Goal: Information Seeking & Learning: Find specific page/section

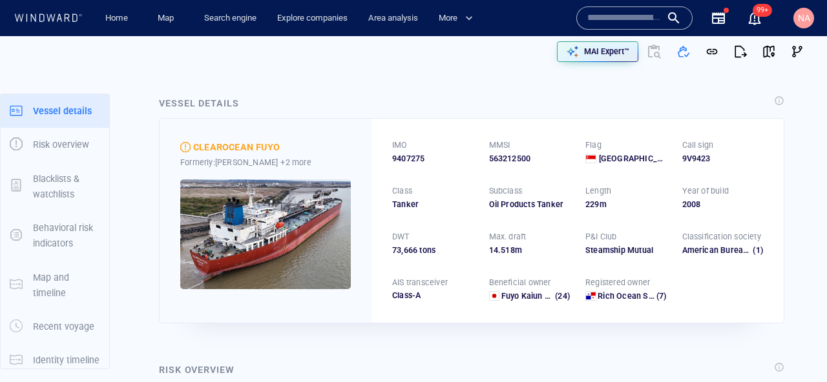
click at [623, 20] on input "text" at bounding box center [624, 17] width 74 height 19
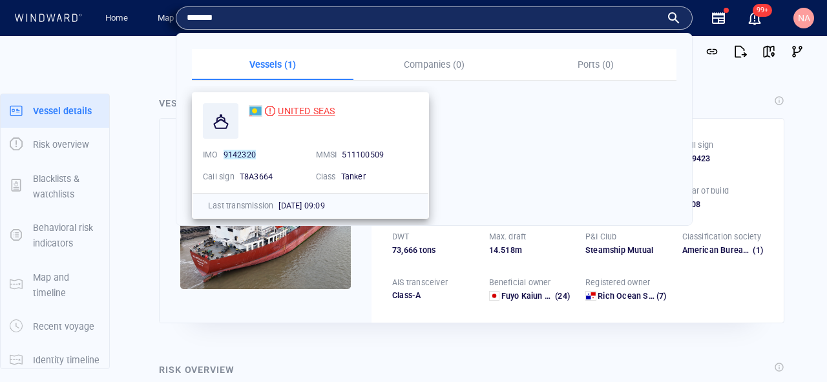
type input "*******"
click at [326, 105] on div "UNITED SEAS" at bounding box center [306, 110] width 57 height 15
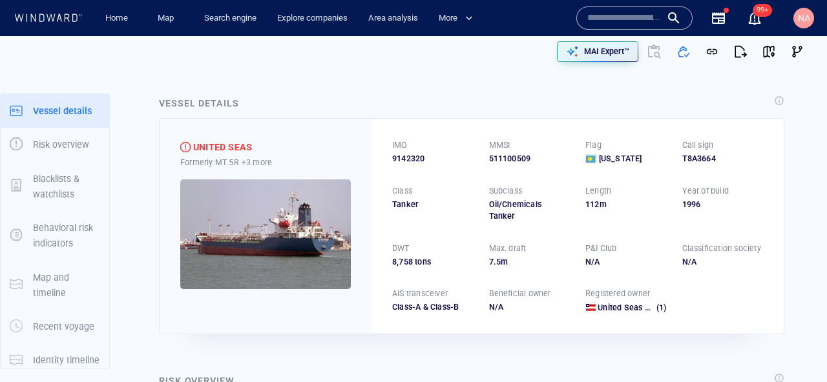
click at [606, 13] on input "text" at bounding box center [624, 17] width 74 height 19
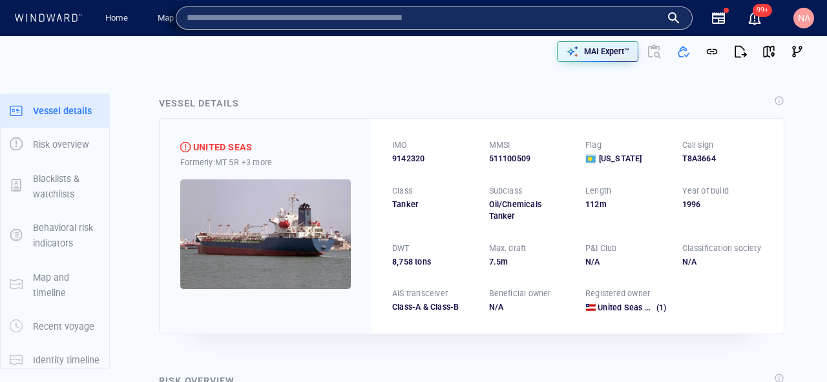
paste input "*******"
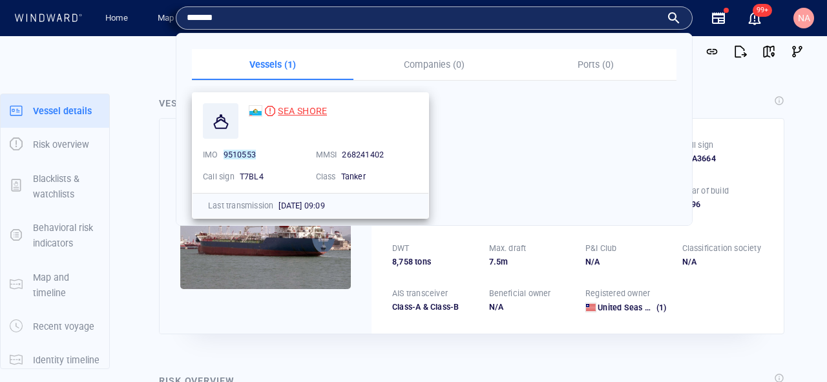
type input "*******"
click at [317, 109] on span "SEA SHORE" at bounding box center [302, 111] width 49 height 10
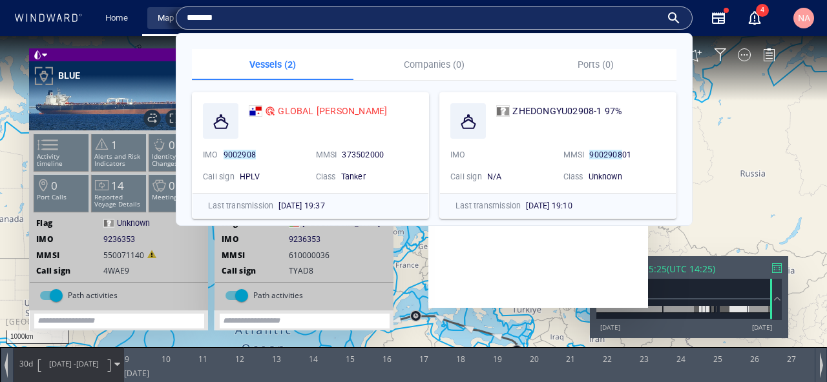
click at [152, 24] on link "Map" at bounding box center [167, 18] width 31 height 23
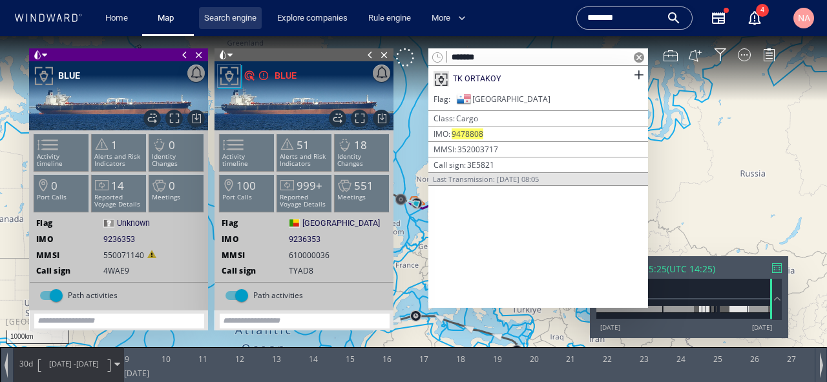
click at [199, 15] on link "Search engine" at bounding box center [230, 18] width 63 height 23
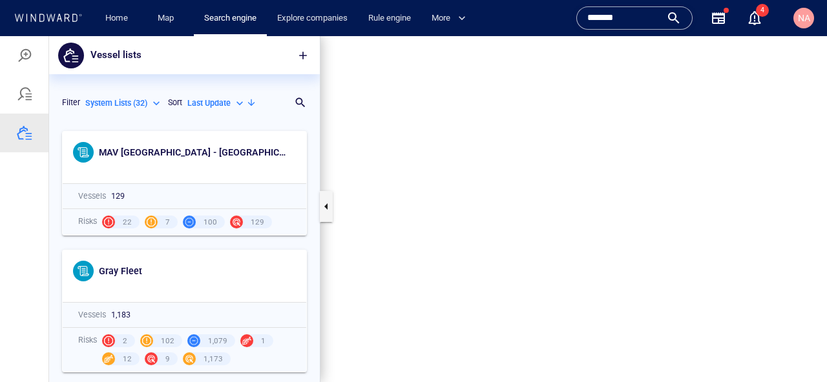
scroll to position [258, 271]
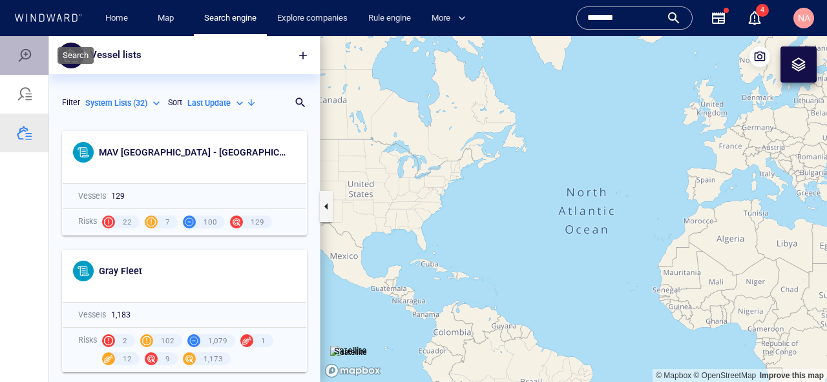
click at [27, 57] on div at bounding box center [24, 55] width 15 height 15
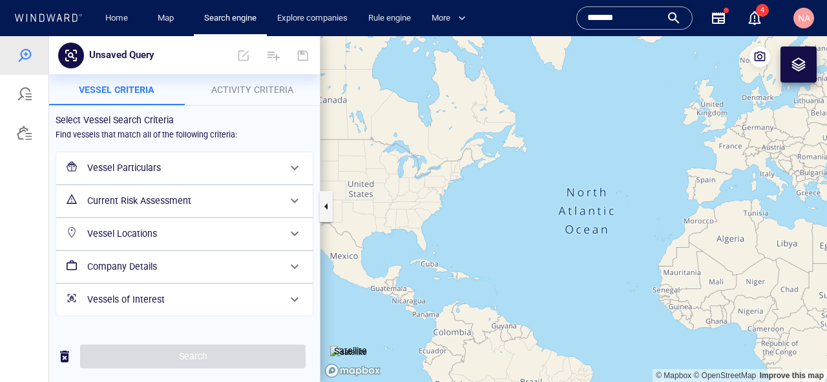
click at [175, 170] on h6 "Vessel Particulars" at bounding box center [183, 168] width 192 height 16
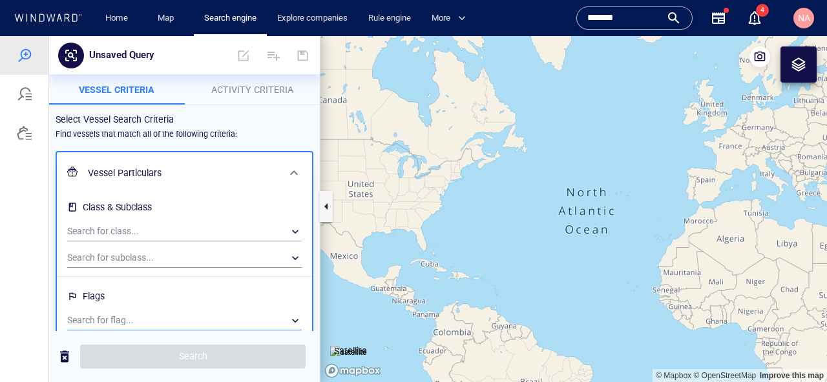
click at [122, 316] on div "​" at bounding box center [184, 320] width 234 height 19
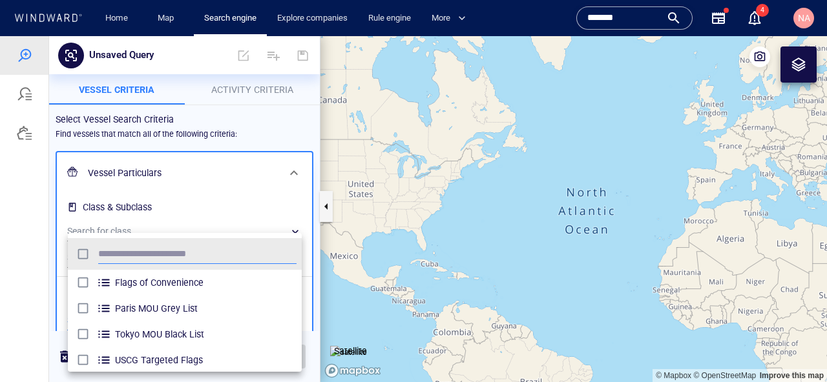
scroll to position [129, 234]
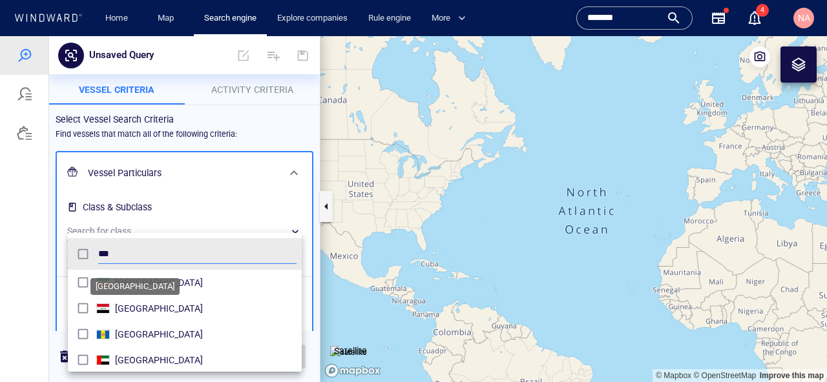
type input "***"
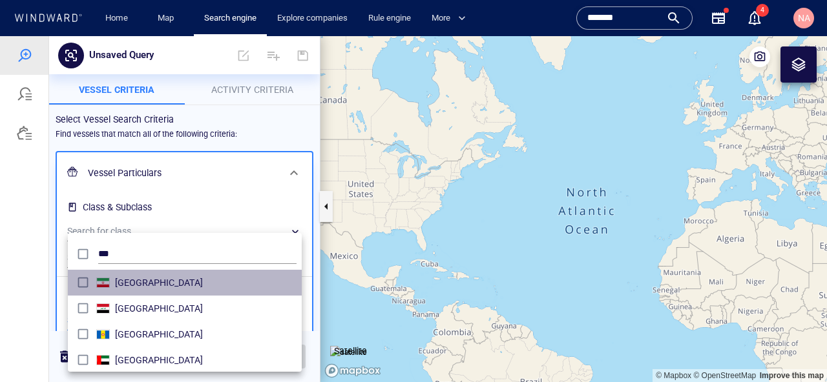
click at [101, 289] on div "Iran" at bounding box center [184, 283] width 223 height 21
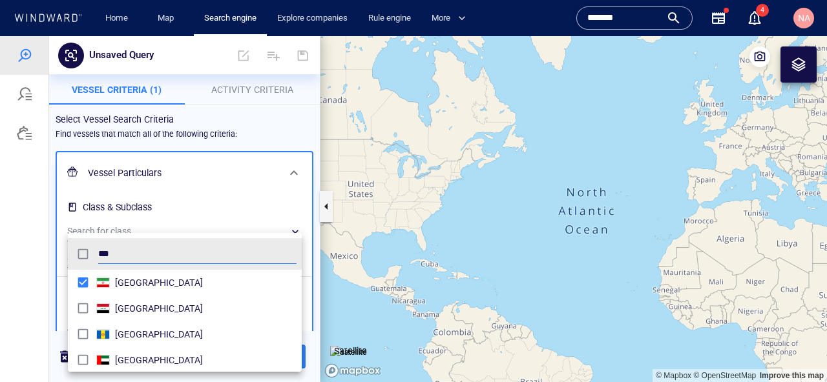
click at [112, 183] on div at bounding box center [413, 209] width 827 height 346
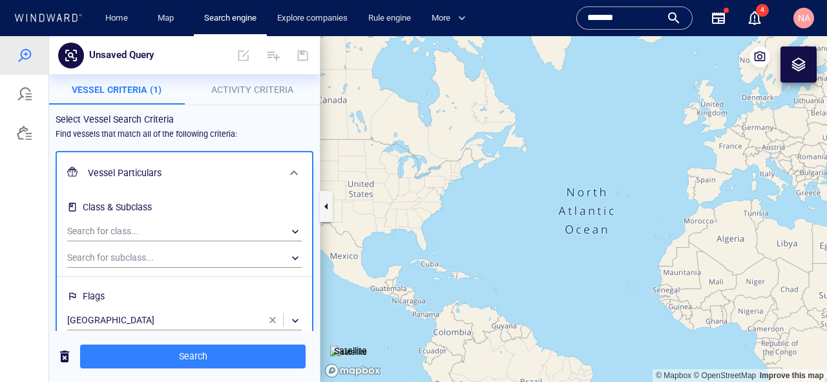
click at [119, 179] on h6 "Vessel Particulars" at bounding box center [183, 173] width 190 height 16
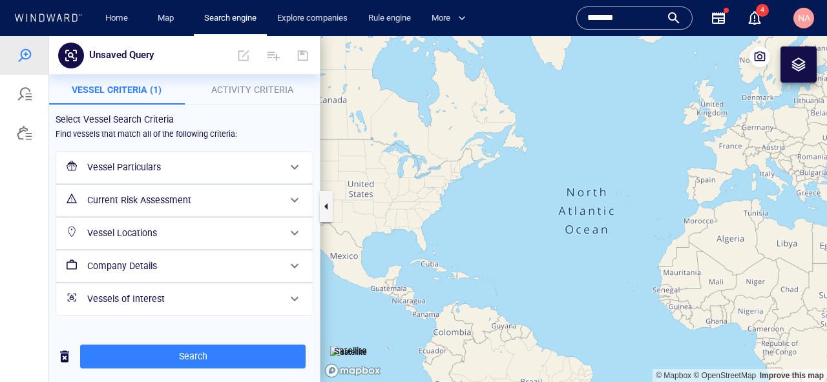
click at [121, 172] on h6 "Vessel Particulars" at bounding box center [183, 168] width 192 height 16
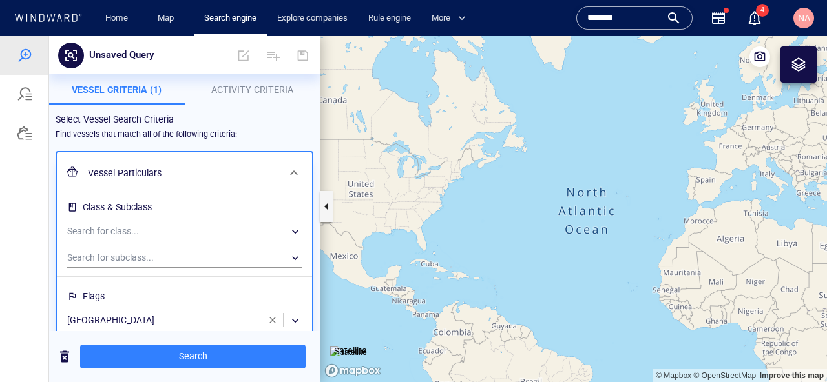
click at [119, 238] on div "​" at bounding box center [184, 231] width 234 height 19
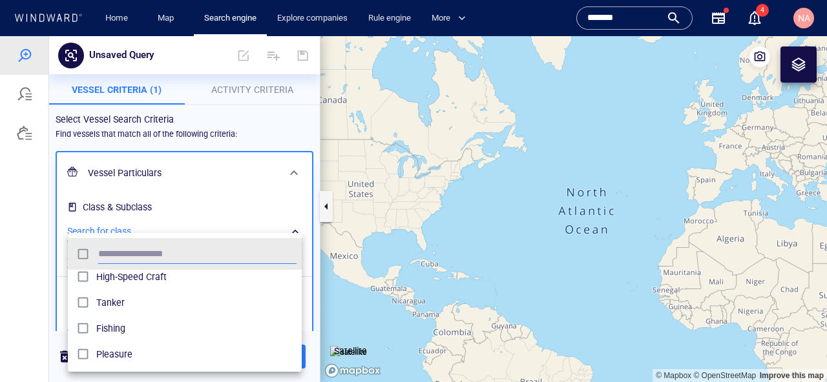
scroll to position [53, 0]
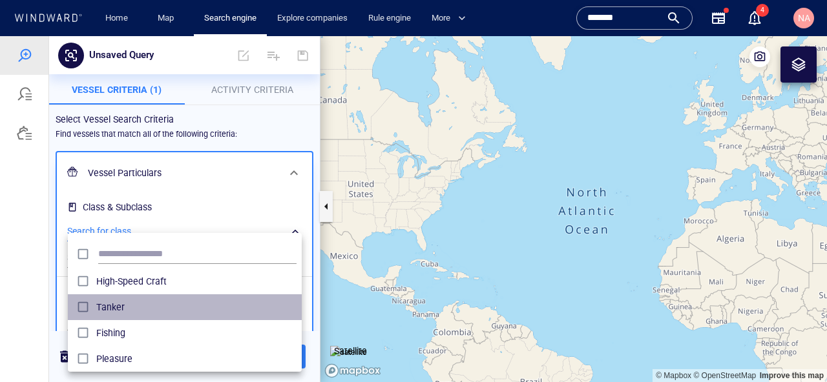
click at [112, 306] on span "Tanker" at bounding box center [196, 307] width 200 height 15
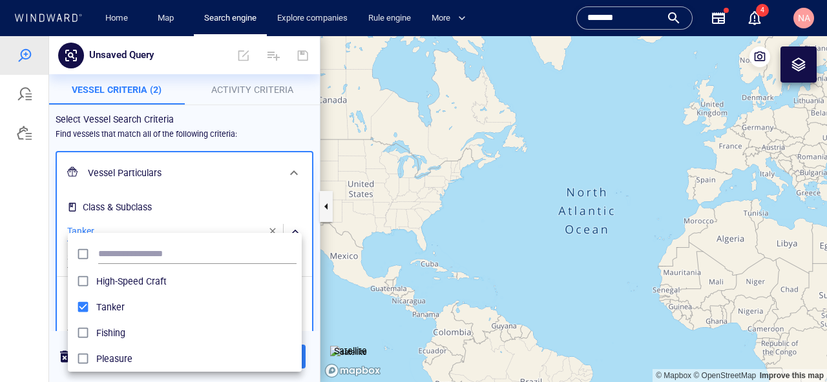
click at [28, 289] on div at bounding box center [413, 209] width 827 height 346
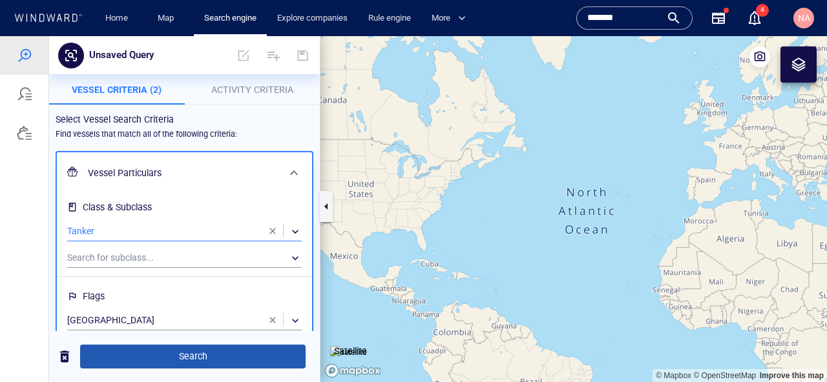
click at [171, 355] on span "Search" at bounding box center [192, 357] width 205 height 16
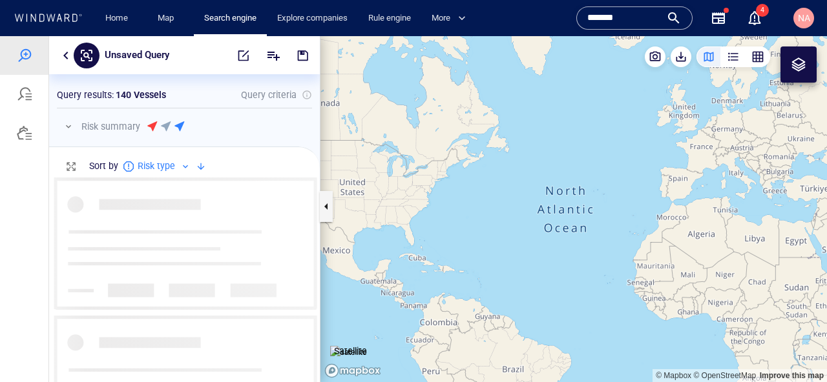
scroll to position [205, 271]
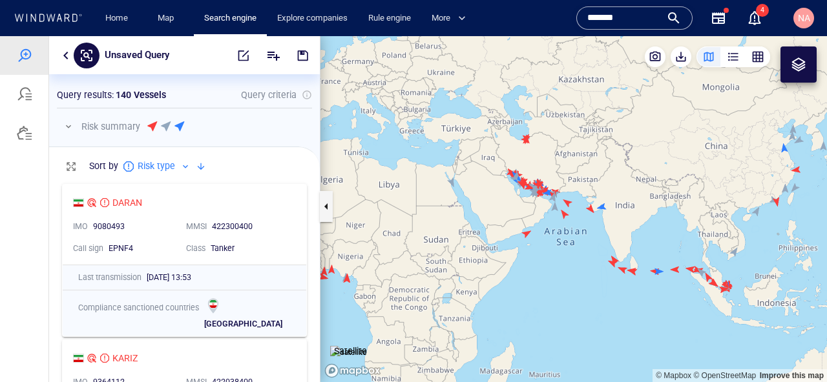
click at [87, 127] on p "Risk summary" at bounding box center [110, 126] width 59 height 15
click at [71, 127] on button "button" at bounding box center [68, 126] width 15 height 15
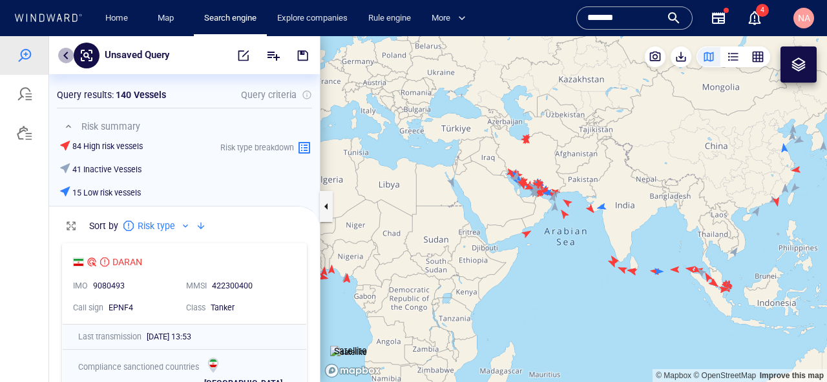
click at [67, 59] on button "button" at bounding box center [65, 55] width 15 height 15
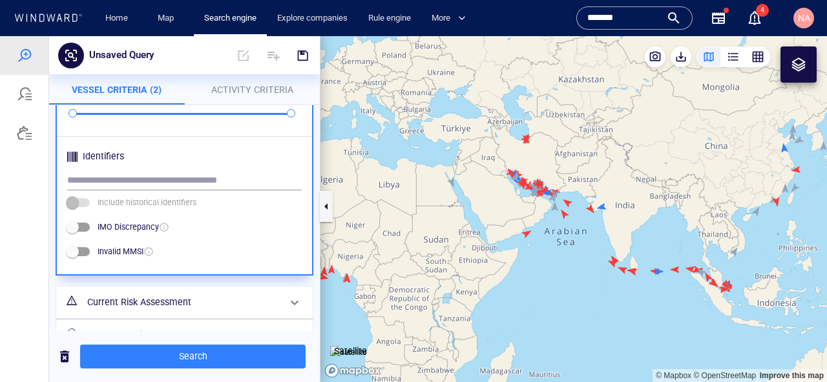
scroll to position [704, 0]
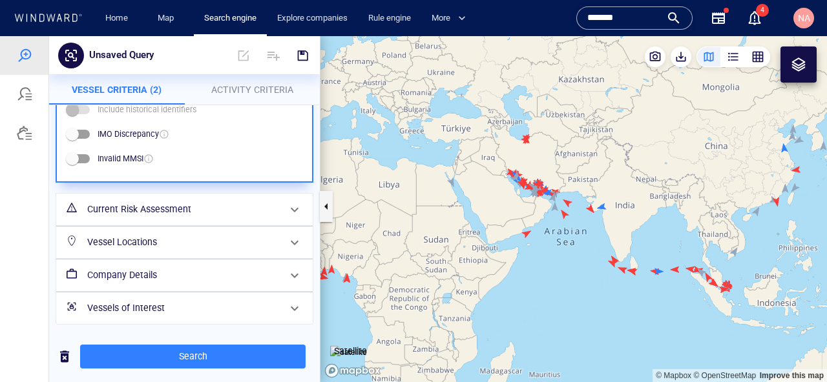
click at [164, 248] on h6 "Vessel Locations" at bounding box center [183, 242] width 192 height 16
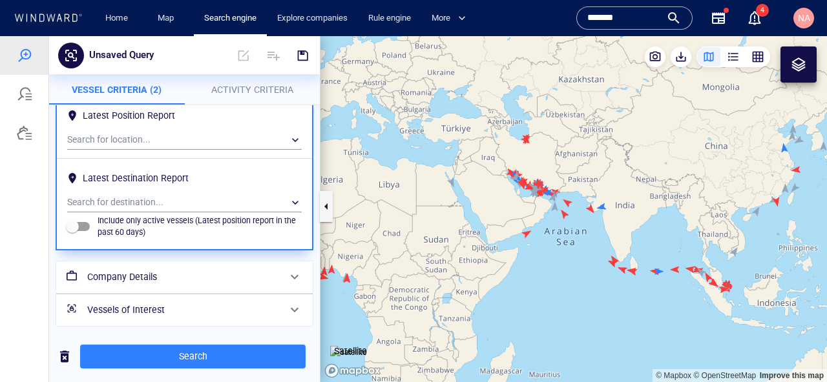
scroll to position [170, 0]
click at [112, 215] on p "Include only active vessels (Latest position report in the past 60 days)" at bounding box center [200, 224] width 204 height 23
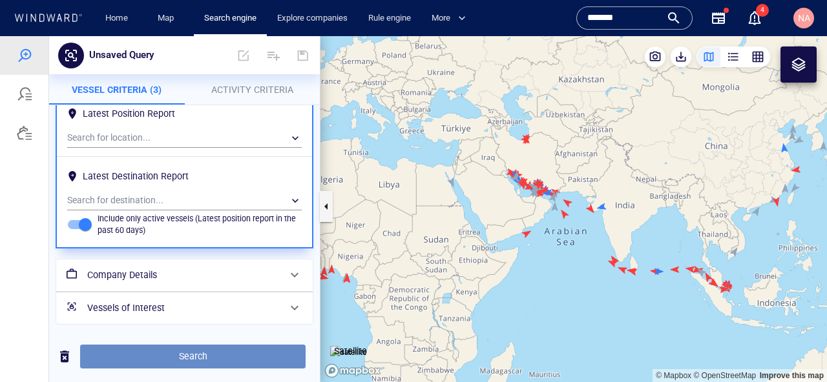
click at [167, 356] on span "Search" at bounding box center [192, 357] width 205 height 16
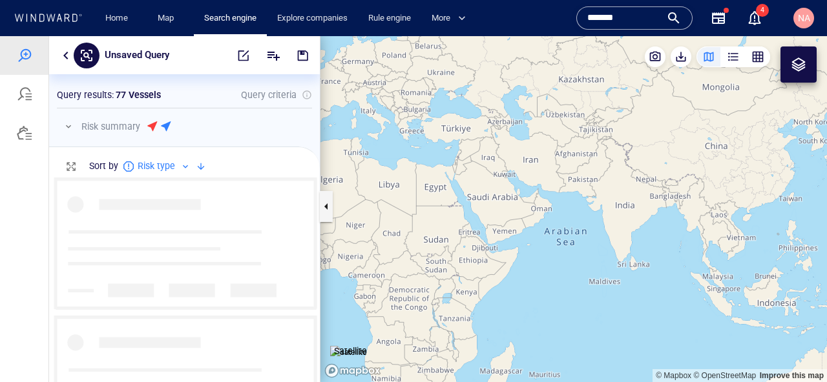
scroll to position [205, 271]
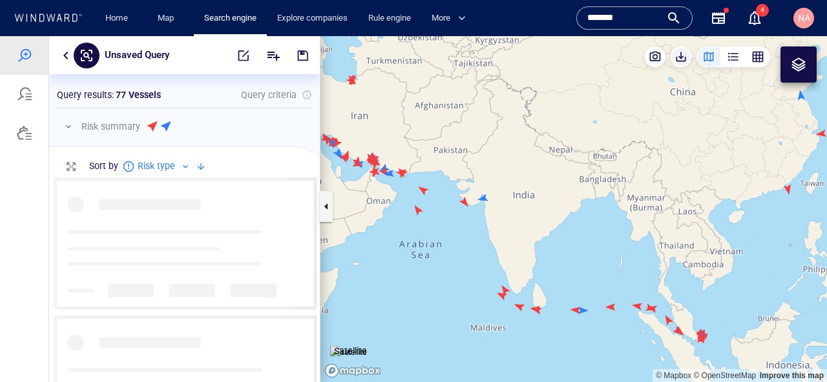
click at [681, 58] on span "button" at bounding box center [680, 56] width 13 height 13
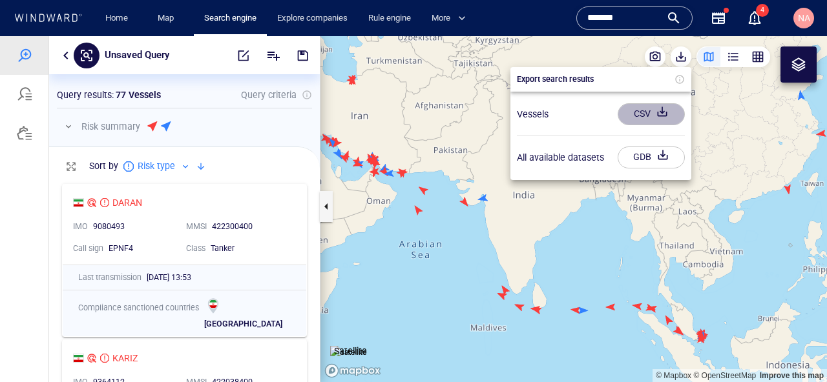
click at [637, 117] on div "CSV" at bounding box center [642, 113] width 22 height 21
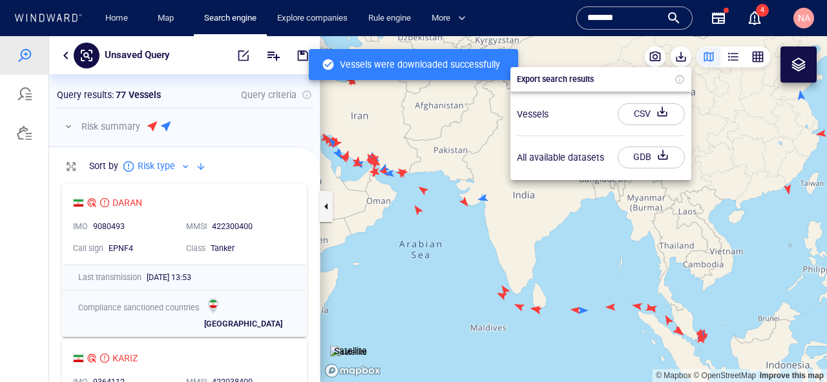
click at [480, 298] on div at bounding box center [413, 209] width 827 height 346
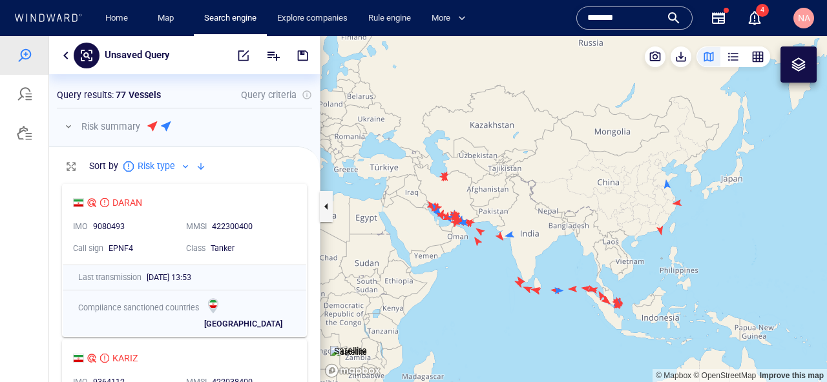
drag, startPoint x: 432, startPoint y: 285, endPoint x: 478, endPoint y: 278, distance: 46.5
click at [478, 278] on canvas "Map" at bounding box center [573, 209] width 506 height 346
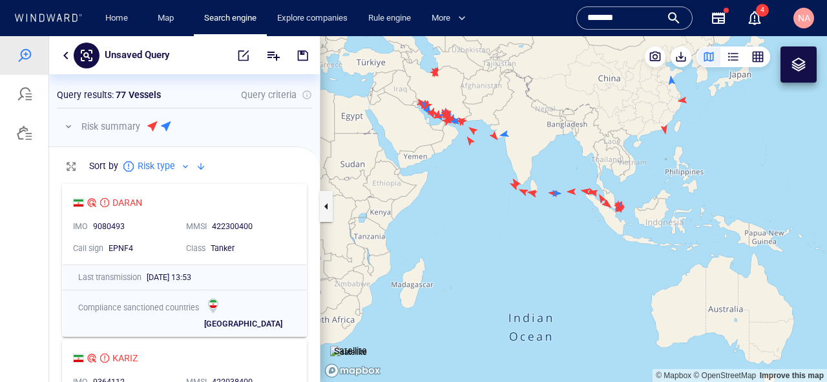
drag, startPoint x: 517, startPoint y: 261, endPoint x: 517, endPoint y: 331, distance: 69.7
click at [517, 331] on canvas "Map" at bounding box center [573, 209] width 506 height 346
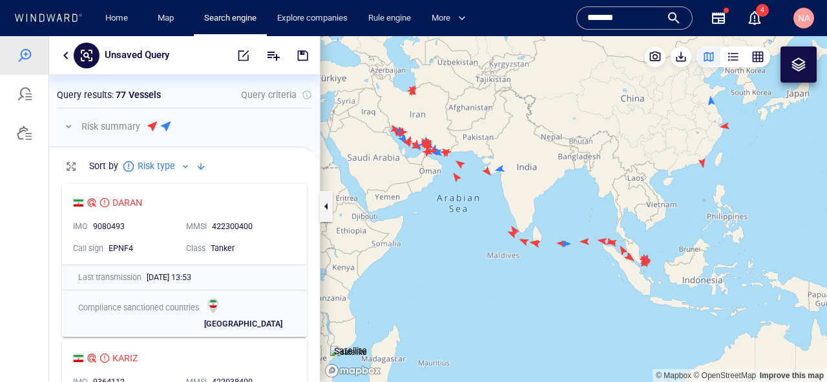
drag, startPoint x: 513, startPoint y: 320, endPoint x: 513, endPoint y: 363, distance: 43.3
click at [513, 363] on canvas "Map" at bounding box center [573, 209] width 506 height 346
